Goal: Task Accomplishment & Management: Use online tool/utility

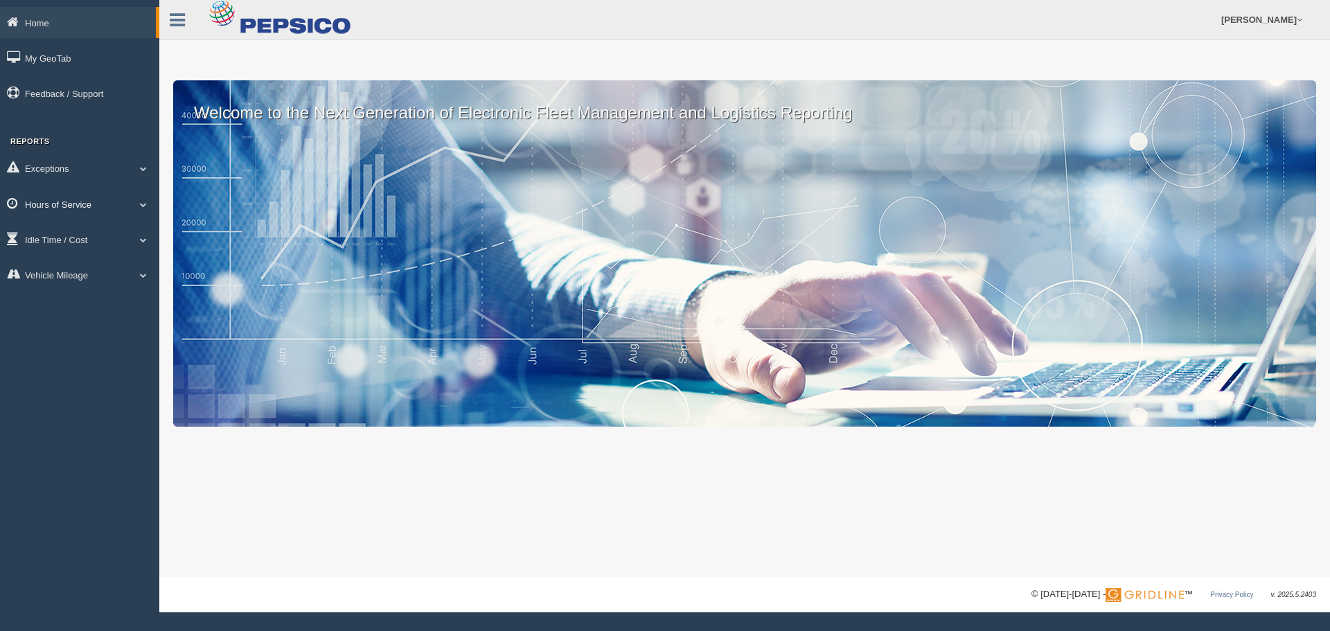
click at [134, 202] on link "Hours of Service" at bounding box center [79, 203] width 159 height 31
click at [102, 256] on link "HOS Violation Audit Reports" at bounding box center [90, 260] width 131 height 25
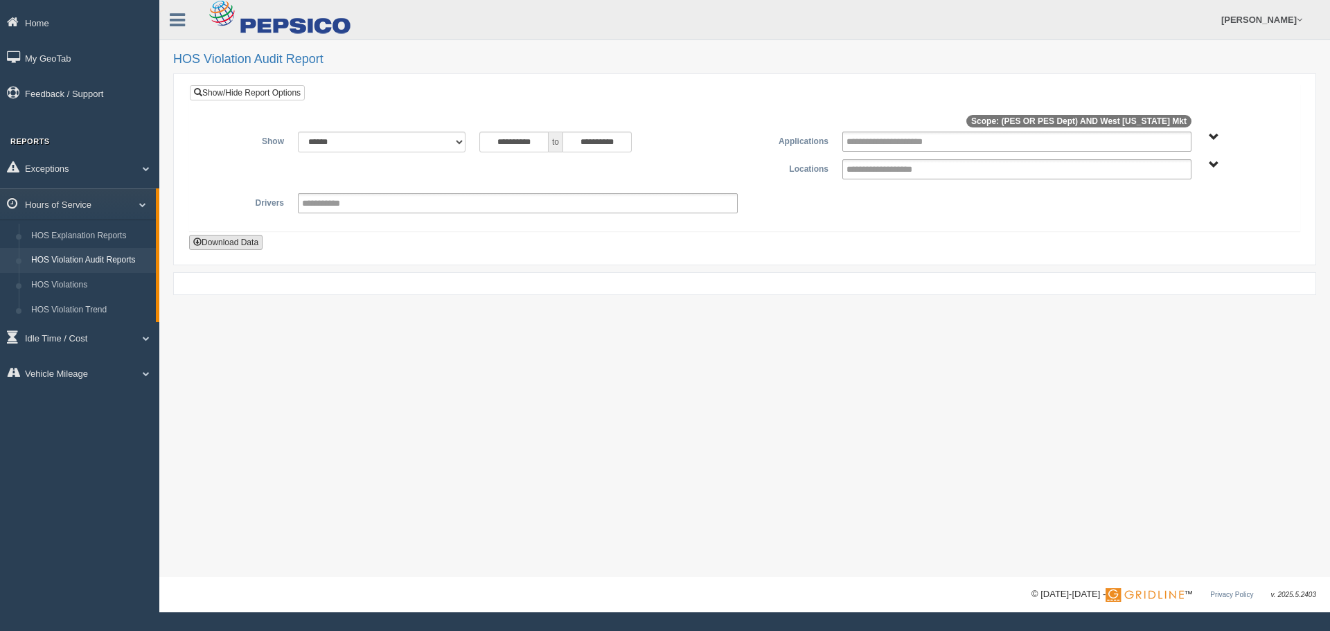
click at [242, 240] on button "Download Data" at bounding box center [225, 242] width 73 height 15
